Goal: Information Seeking & Learning: Understand process/instructions

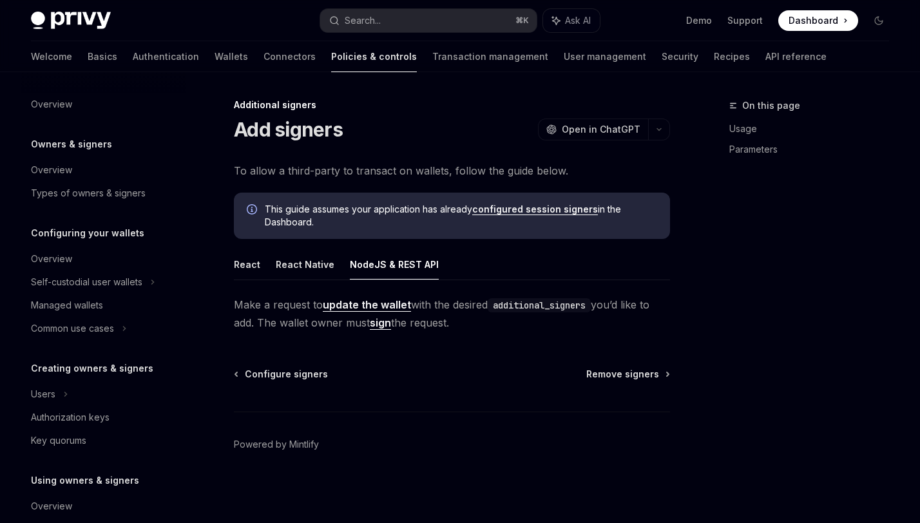
scroll to position [348, 0]
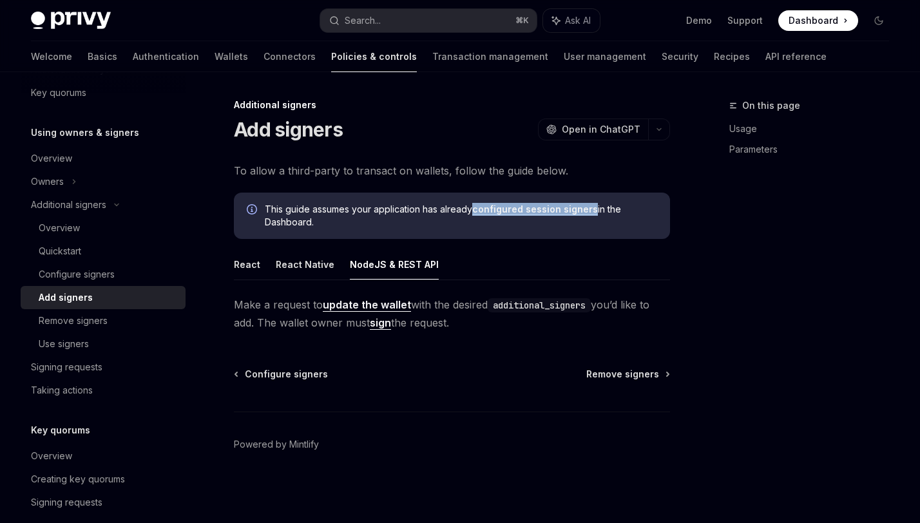
click at [507, 372] on div "Configure signers Remove signers" at bounding box center [452, 374] width 436 height 13
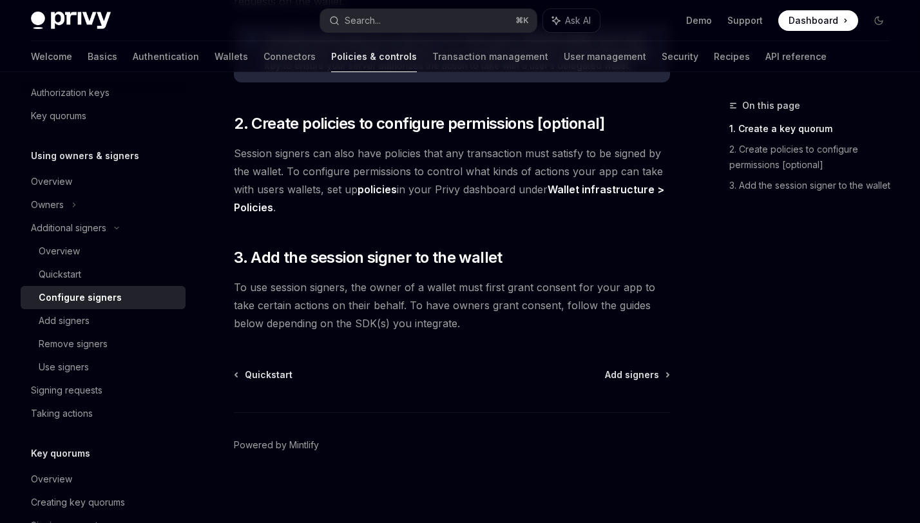
scroll to position [452, 0]
click at [613, 374] on span "Add signers" at bounding box center [632, 374] width 54 height 13
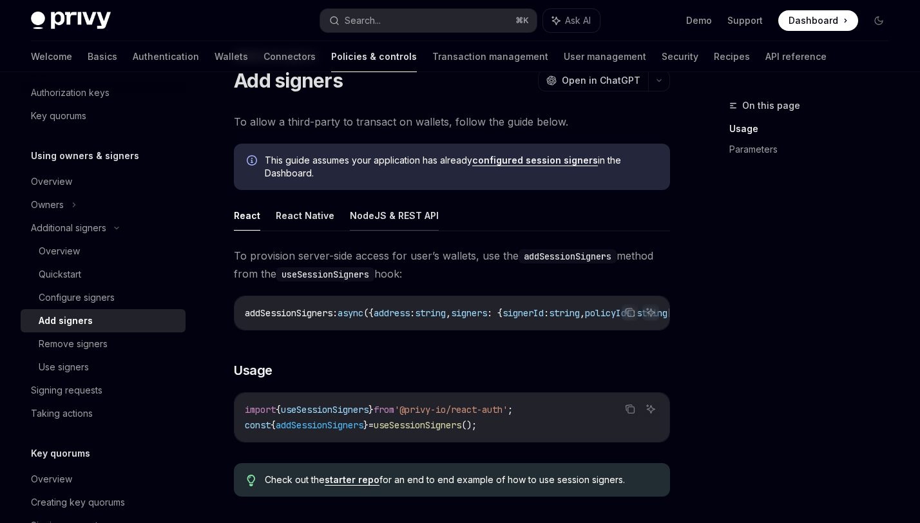
click at [376, 219] on button "NodeJS & REST API" at bounding box center [394, 215] width 89 height 30
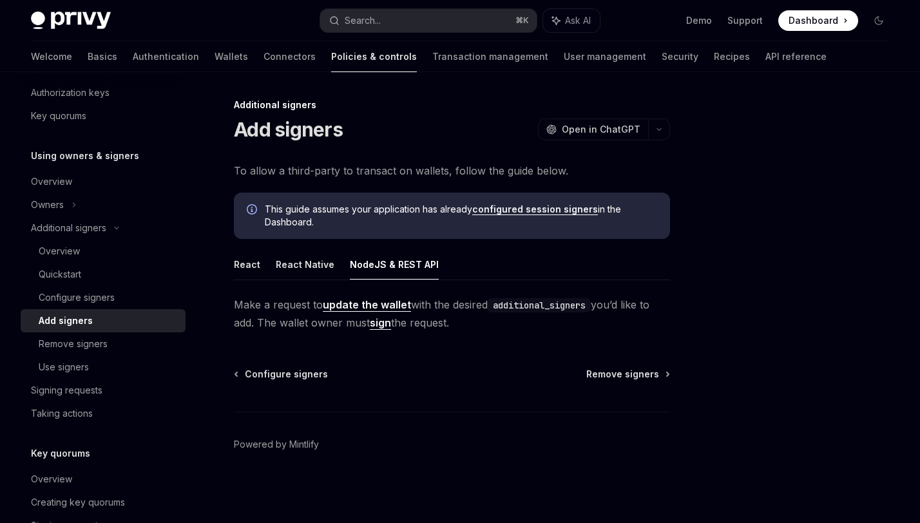
scroll to position [1, 0]
click at [383, 305] on link "update the wallet" at bounding box center [367, 305] width 88 height 14
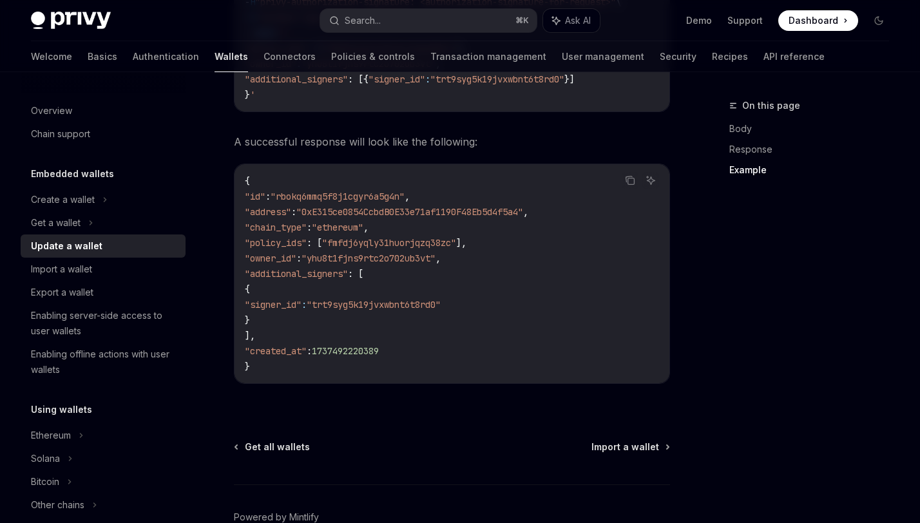
scroll to position [1595, 0]
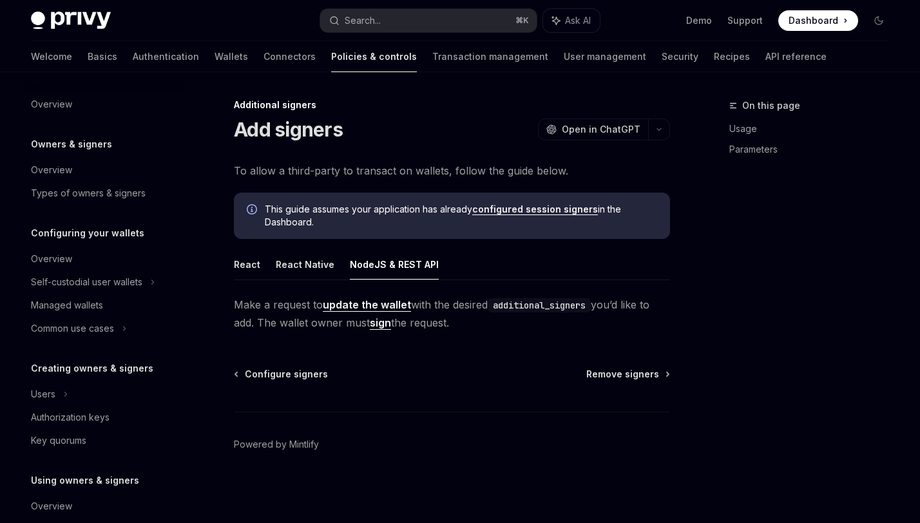
scroll to position [348, 0]
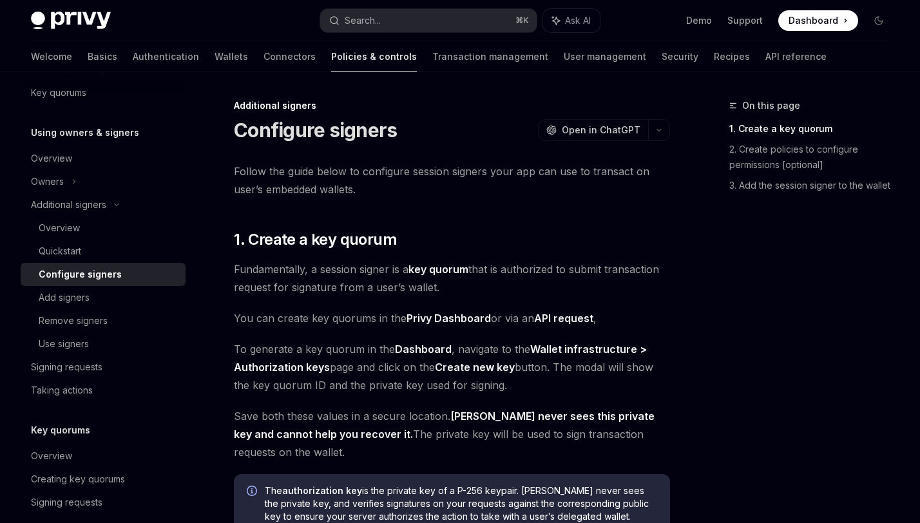
type textarea "*"
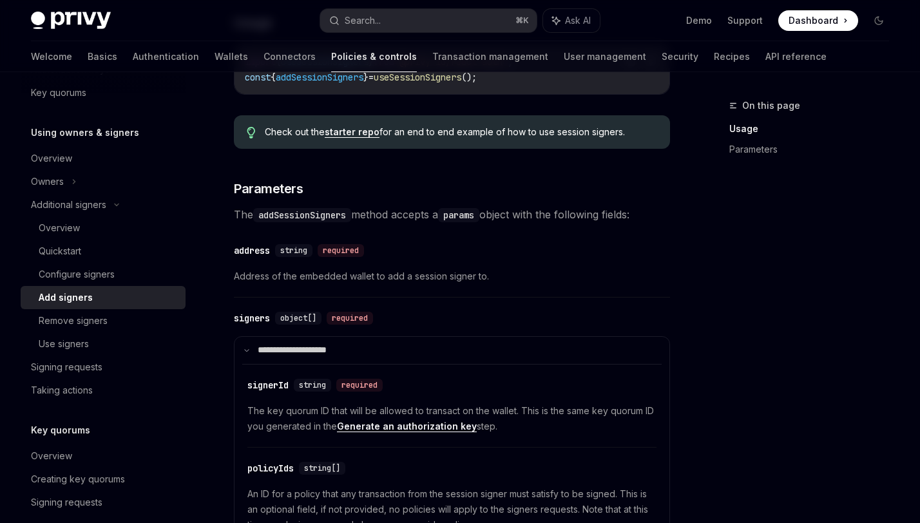
scroll to position [397, 0]
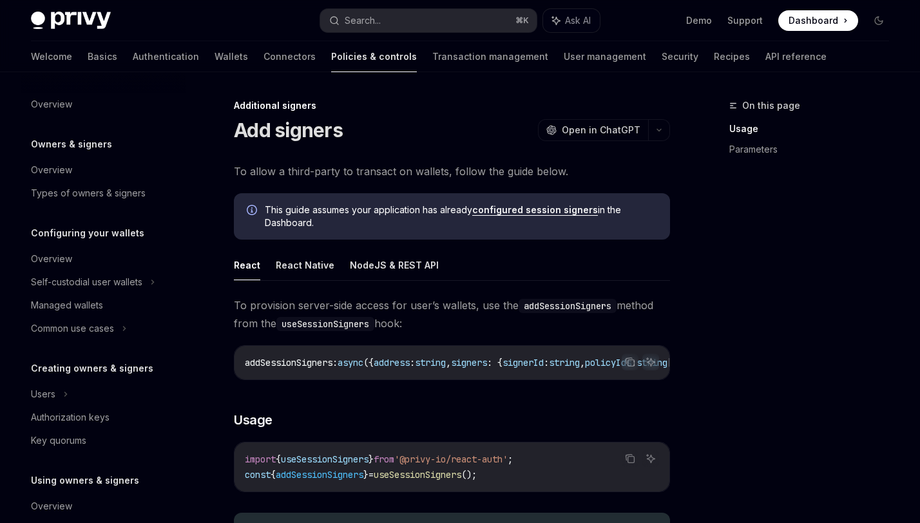
scroll to position [348, 0]
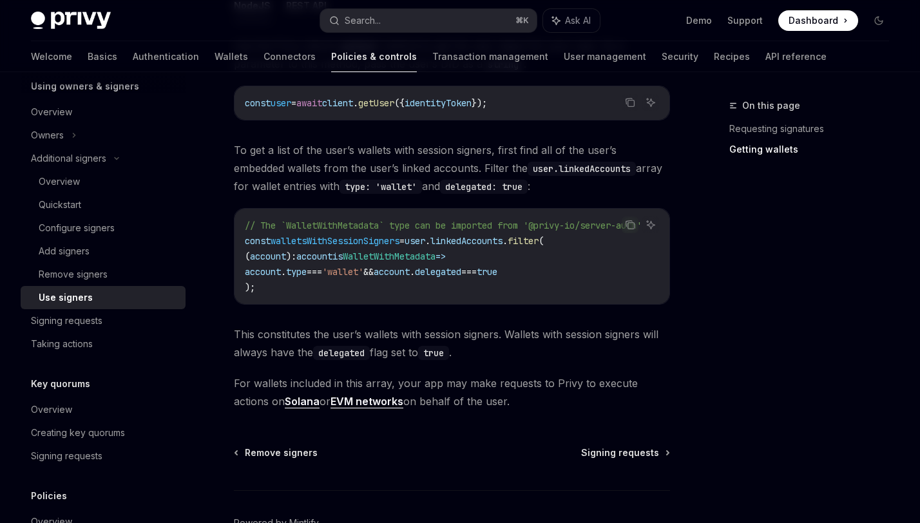
scroll to position [689, 0]
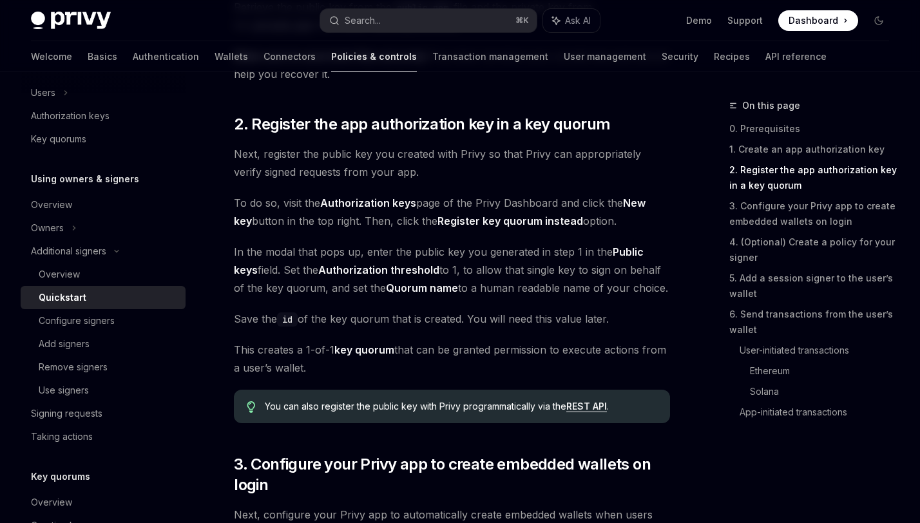
scroll to position [902, 0]
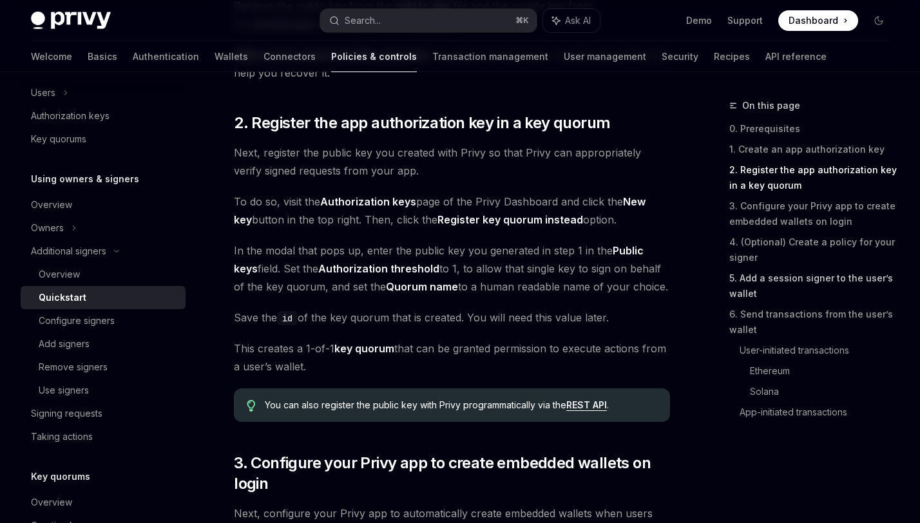
click at [756, 282] on link "5. Add a session signer to the user’s wallet" at bounding box center [815, 286] width 170 height 36
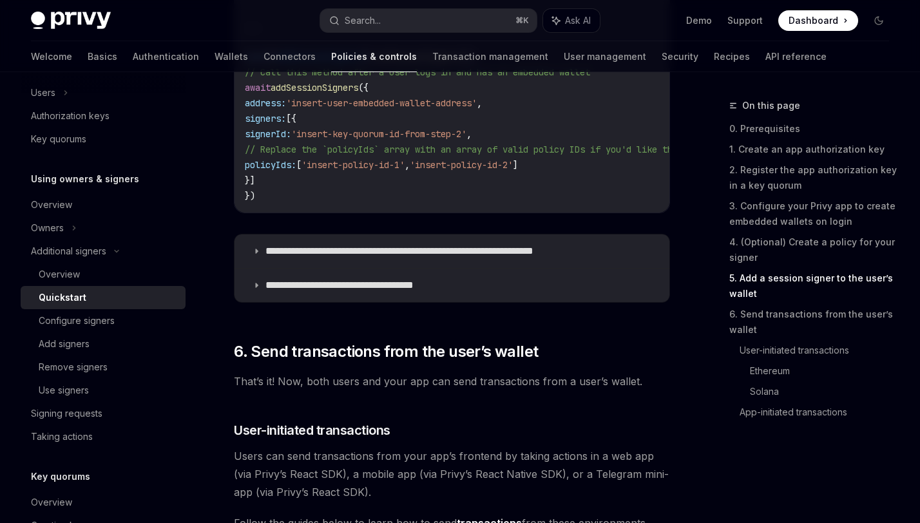
scroll to position [2393, 0]
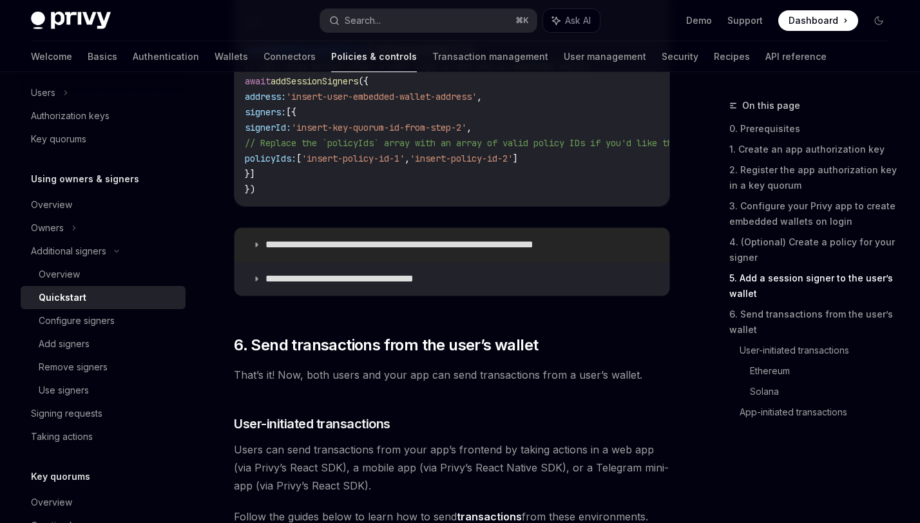
click at [444, 228] on summary "**********" at bounding box center [452, 245] width 435 height 34
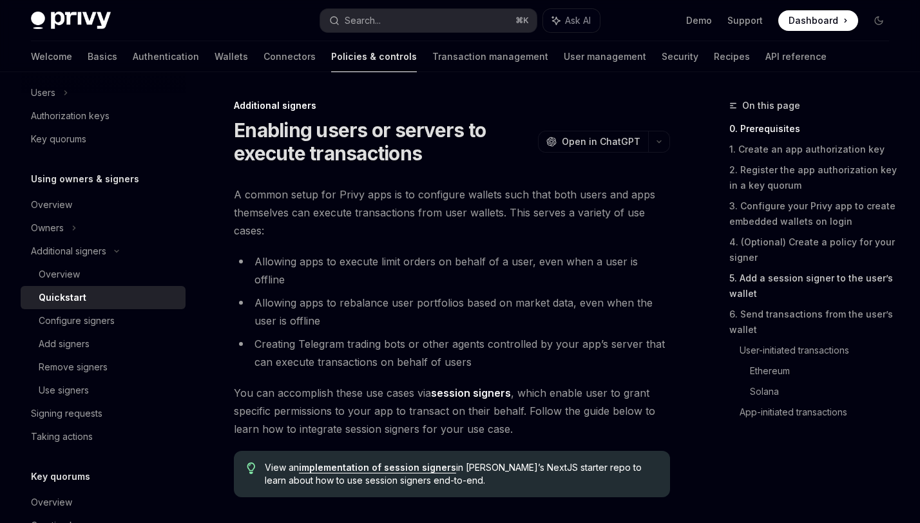
click at [803, 280] on link "5. Add a session signer to the user’s wallet" at bounding box center [815, 286] width 170 height 36
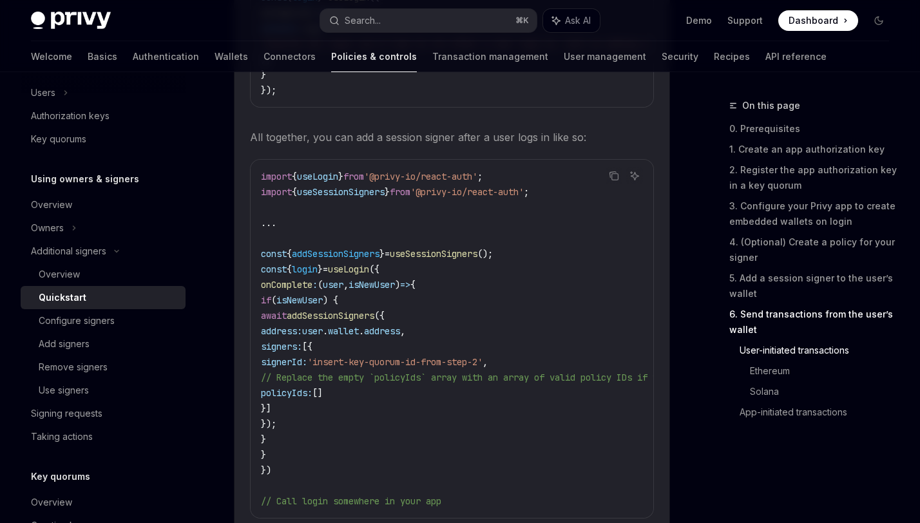
scroll to position [2757, 0]
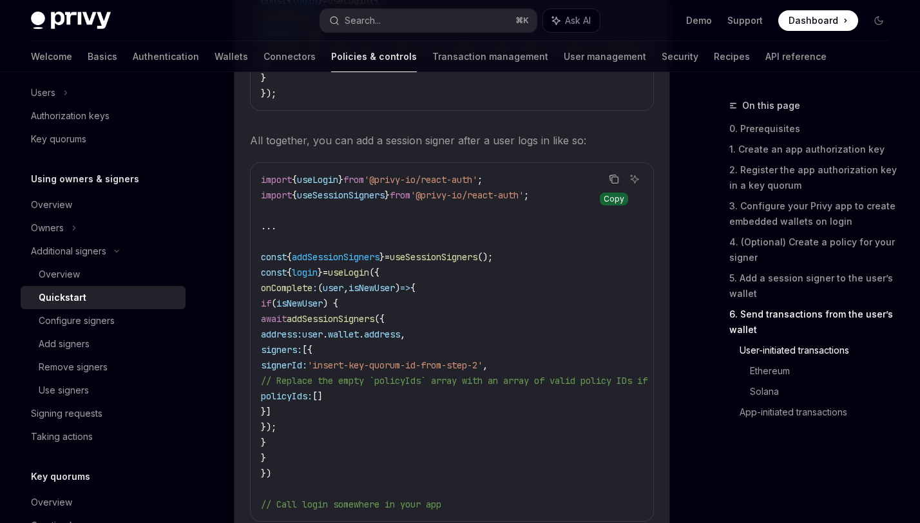
click at [616, 174] on icon "Copy the contents from the code block" at bounding box center [614, 179] width 10 height 10
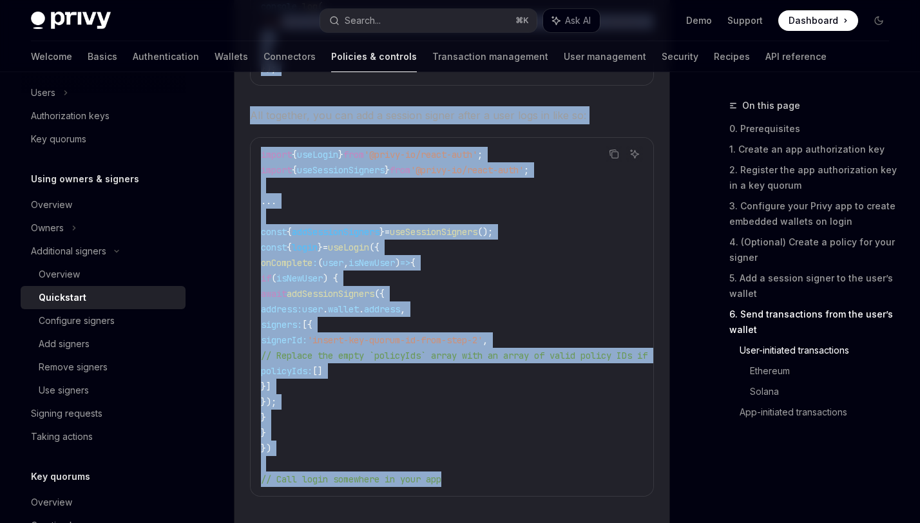
scroll to position [2728, 0]
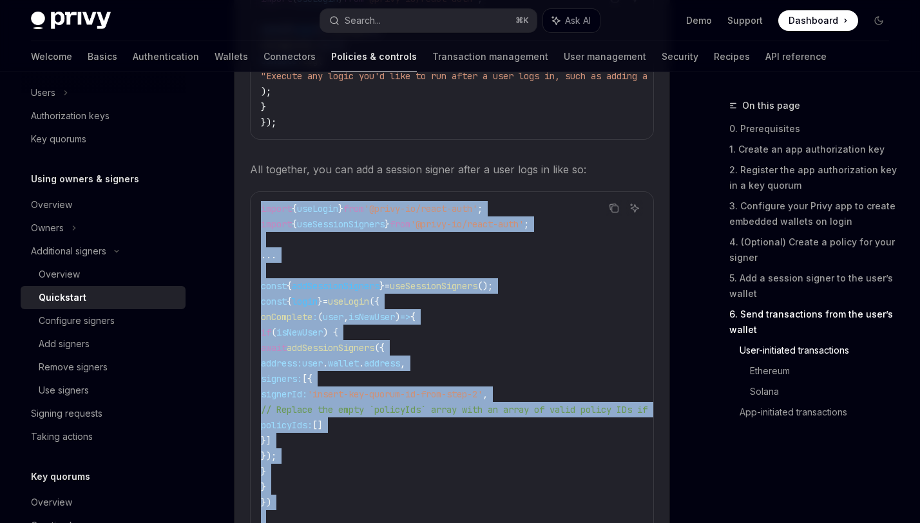
drag, startPoint x: 474, startPoint y: 412, endPoint x: 248, endPoint y: 179, distance: 324.5
click at [248, 179] on details "**********" at bounding box center [452, 238] width 435 height 688
copy code "import { useLogin } from '@privy-io/react-auth' ; import { useSessionSigners } …"
